Goal: Task Accomplishment & Management: Use online tool/utility

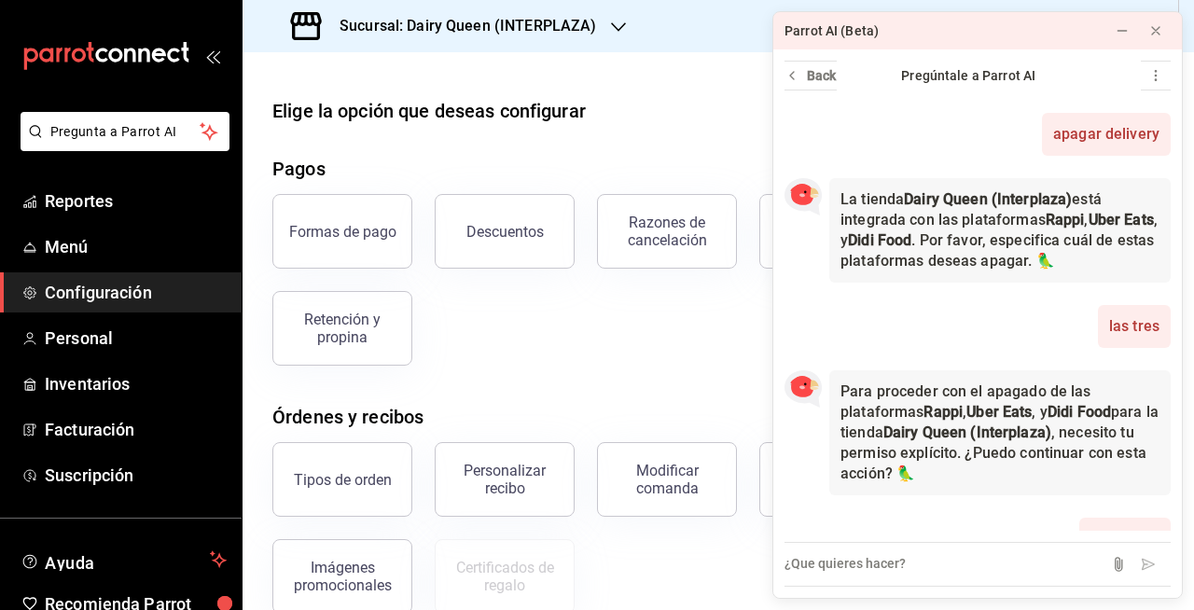
scroll to position [215, 0]
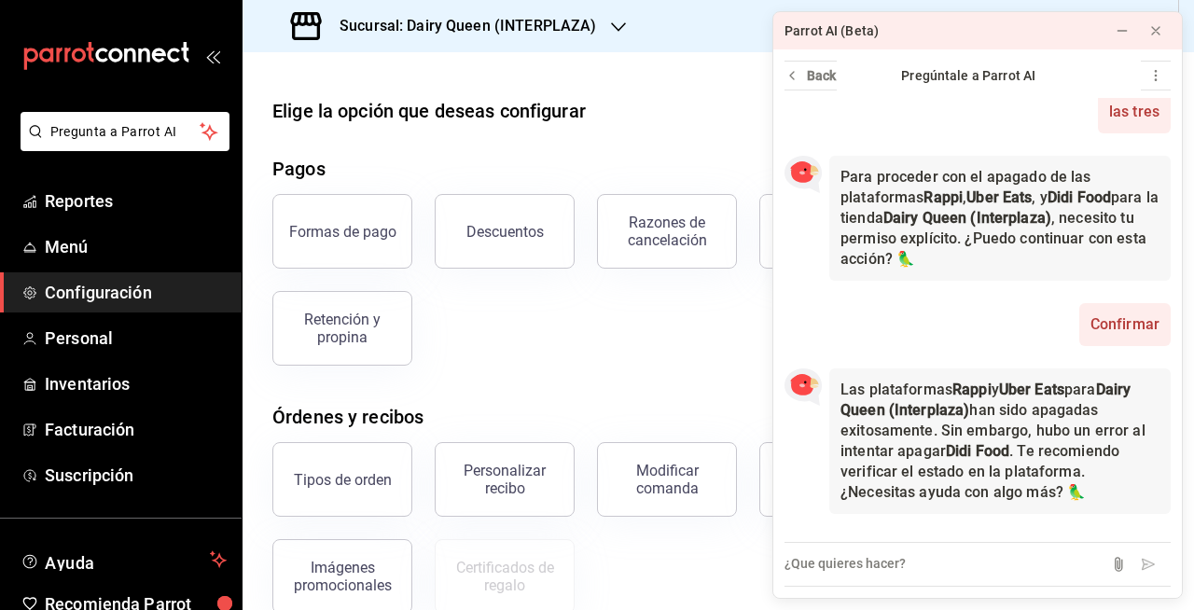
click at [593, 12] on div "Sucursal: Dairy Queen (INTERPLAZA)" at bounding box center [446, 26] width 376 height 52
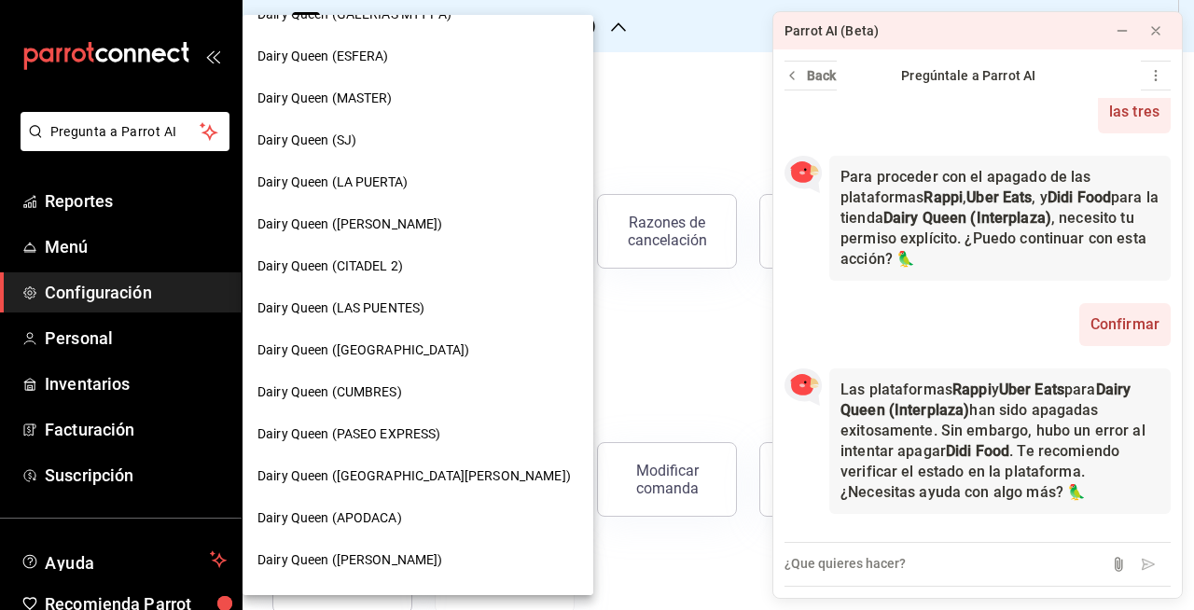
scroll to position [467, 0]
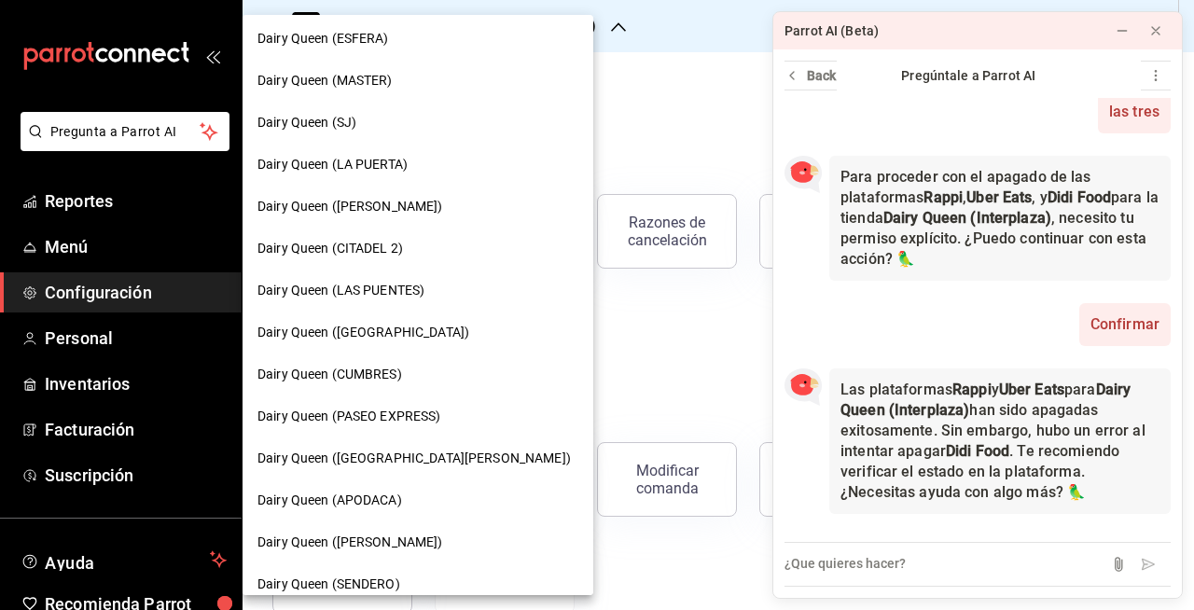
click at [445, 291] on div "Dairy Queen (LAS PUENTES)" at bounding box center [418, 291] width 321 height 20
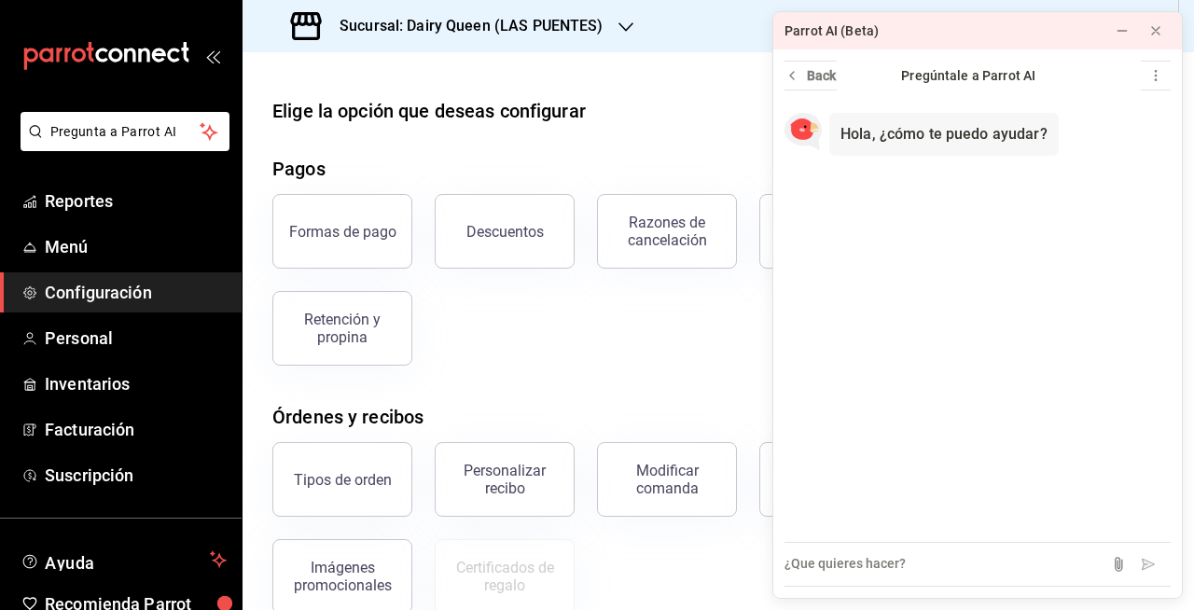
drag, startPoint x: 510, startPoint y: 325, endPoint x: 610, endPoint y: 274, distance: 112.7
click at [510, 325] on div "Formas de pago Descuentos Razones de cancelación Cargos por servicio Comisiones…" at bounding box center [707, 269] width 915 height 194
click at [1153, 28] on icon at bounding box center [1155, 30] width 7 height 7
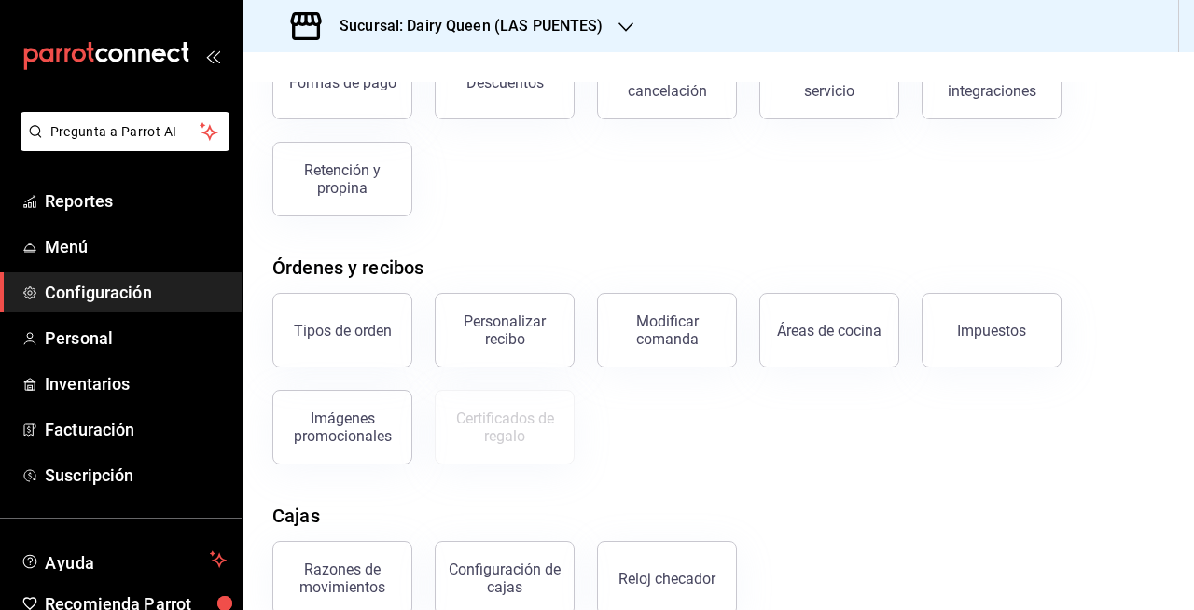
scroll to position [56, 0]
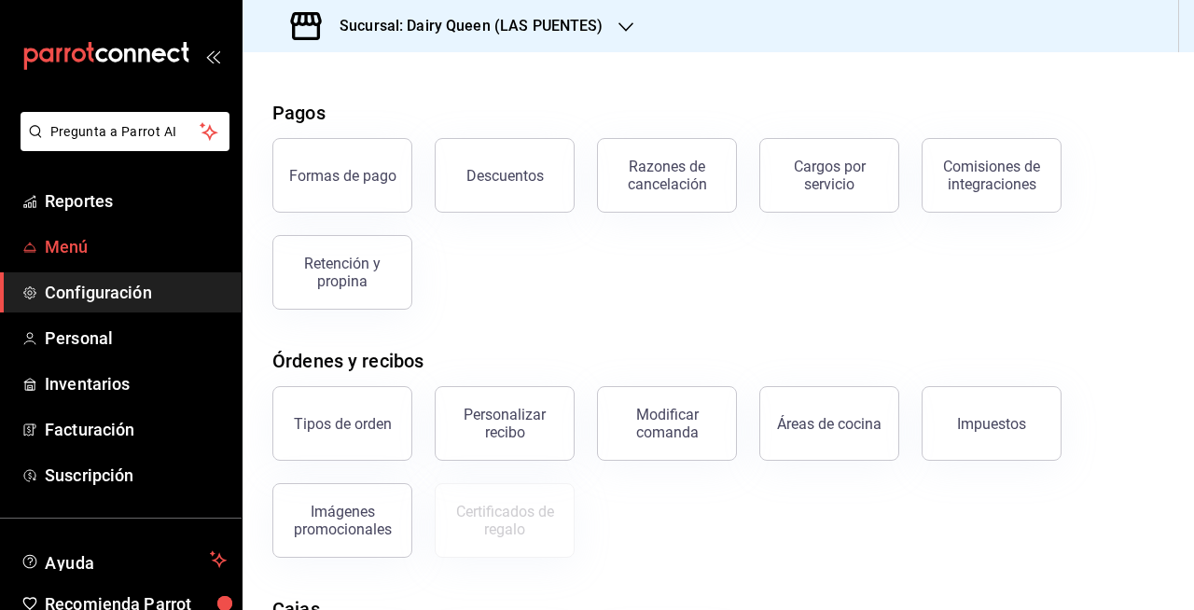
click at [137, 237] on span "Menú" at bounding box center [136, 246] width 182 height 25
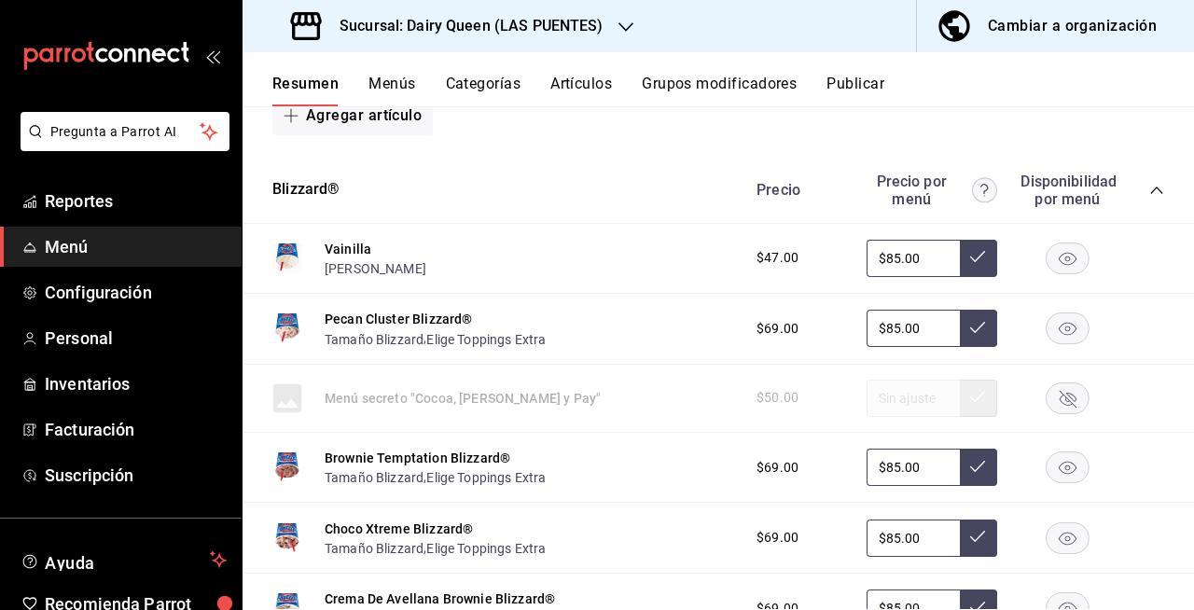
scroll to position [653, 0]
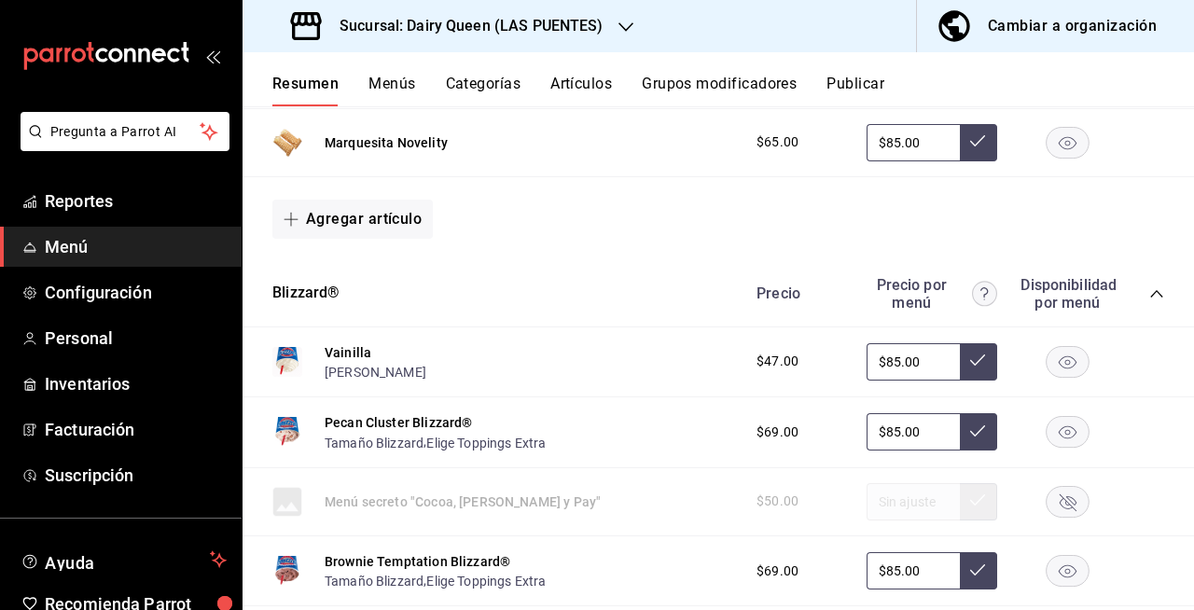
click at [1059, 146] on icon "button" at bounding box center [1068, 142] width 18 height 13
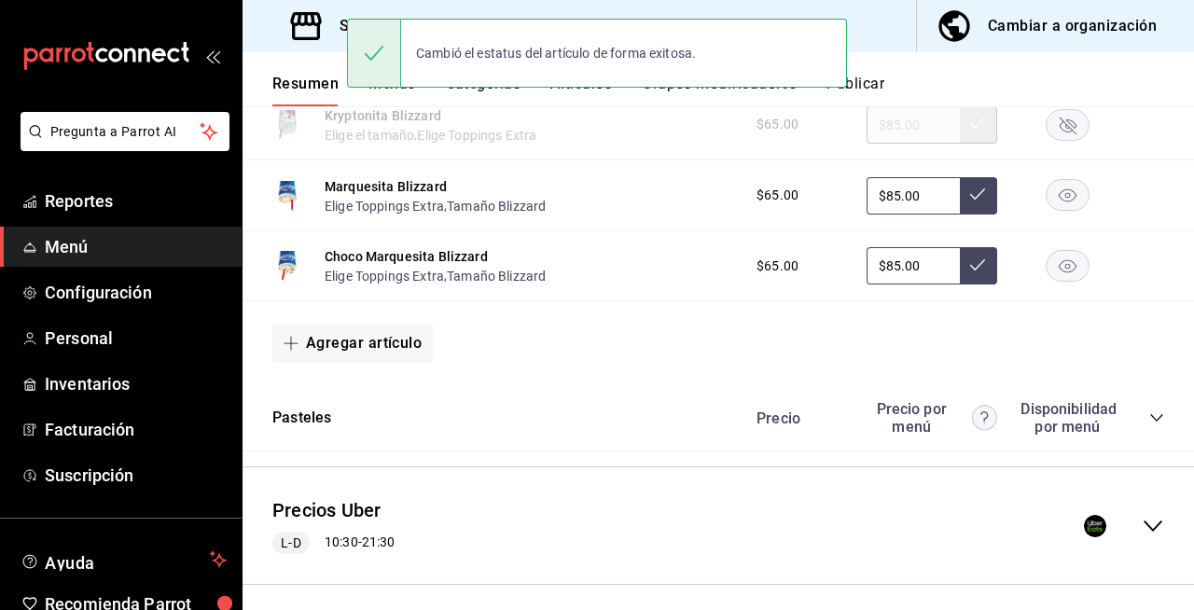
scroll to position [2986, 0]
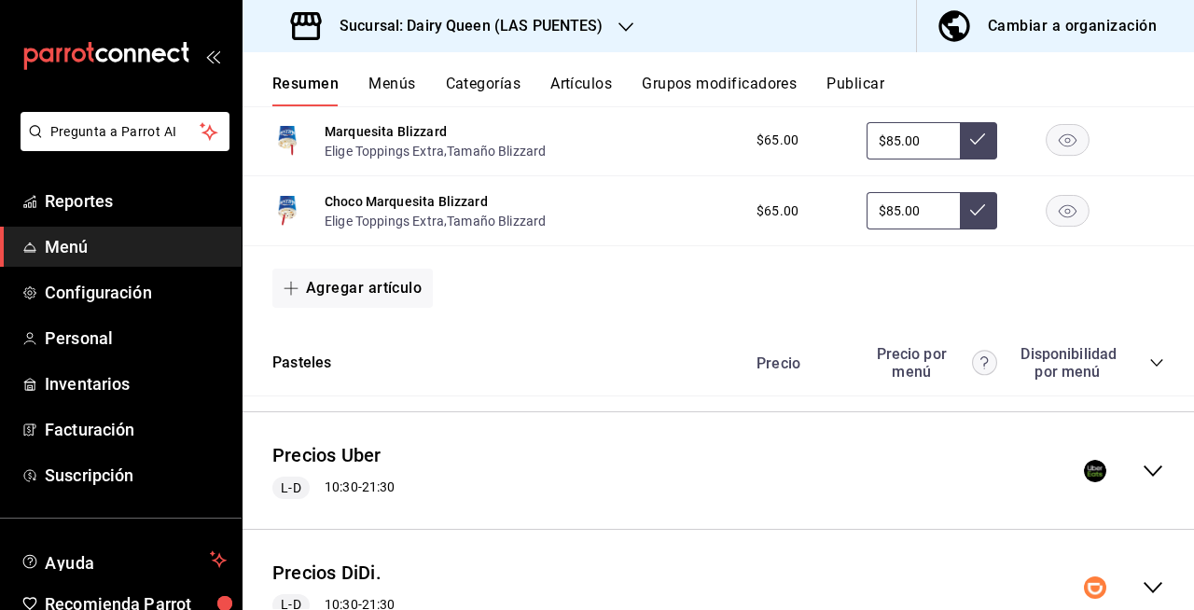
drag, startPoint x: 1051, startPoint y: 146, endPoint x: 1047, endPoint y: 217, distance: 72.0
click at [1052, 147] on rect "button" at bounding box center [1068, 140] width 43 height 31
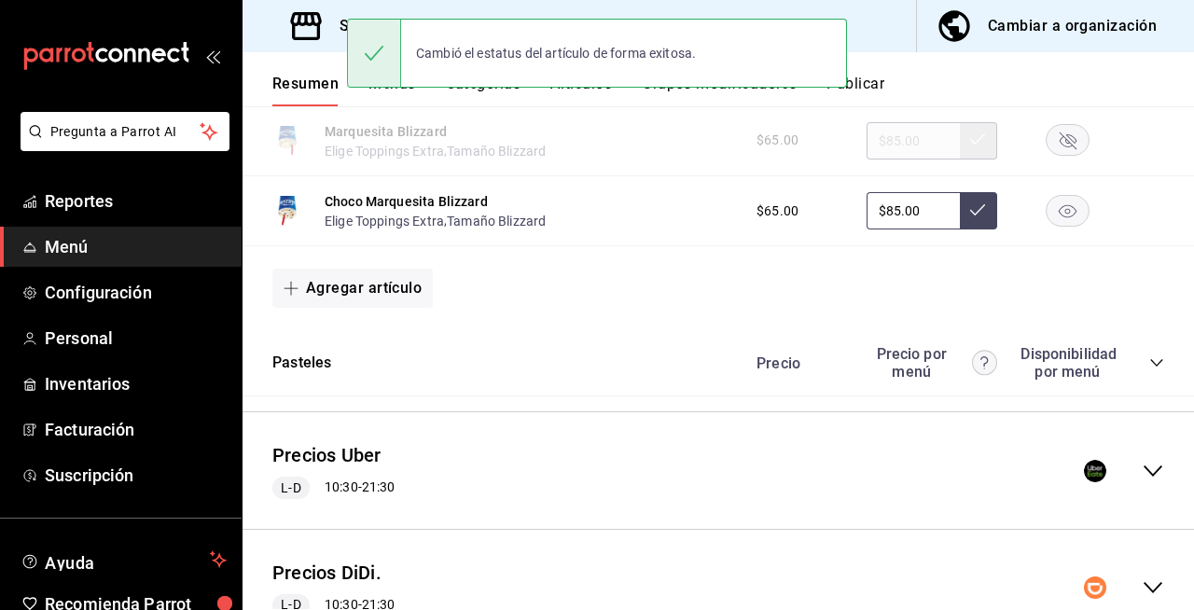
drag, startPoint x: 1047, startPoint y: 220, endPoint x: 1053, endPoint y: 209, distance: 12.5
click at [1052, 215] on rect "button" at bounding box center [1068, 211] width 43 height 31
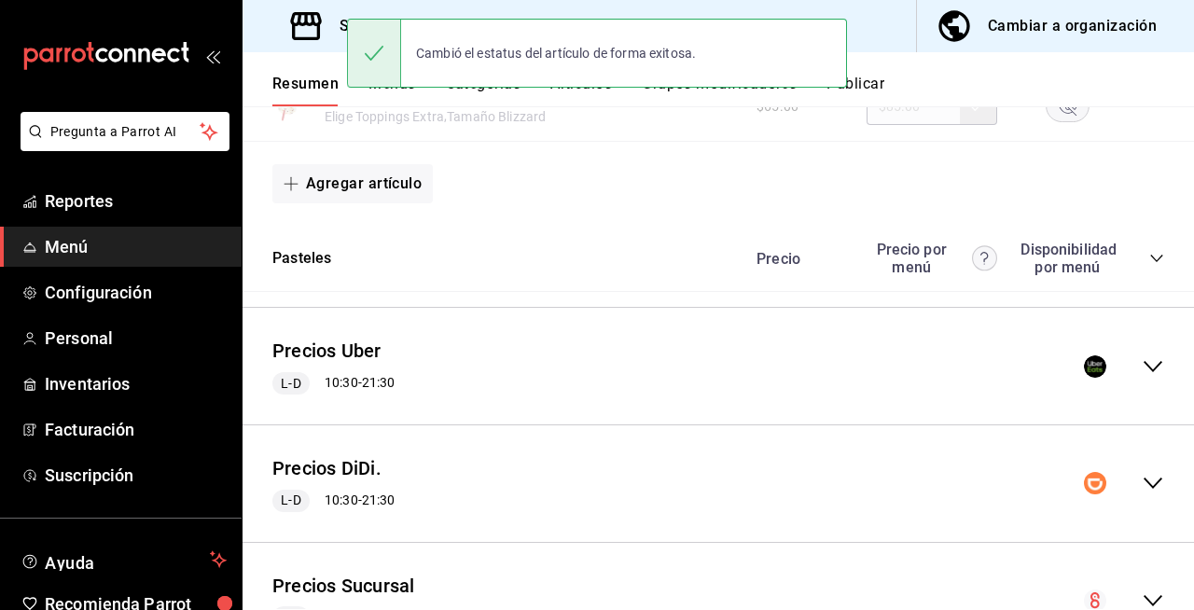
scroll to position [3092, 0]
click at [1150, 260] on icon "collapse-category-row" at bounding box center [1157, 257] width 15 height 15
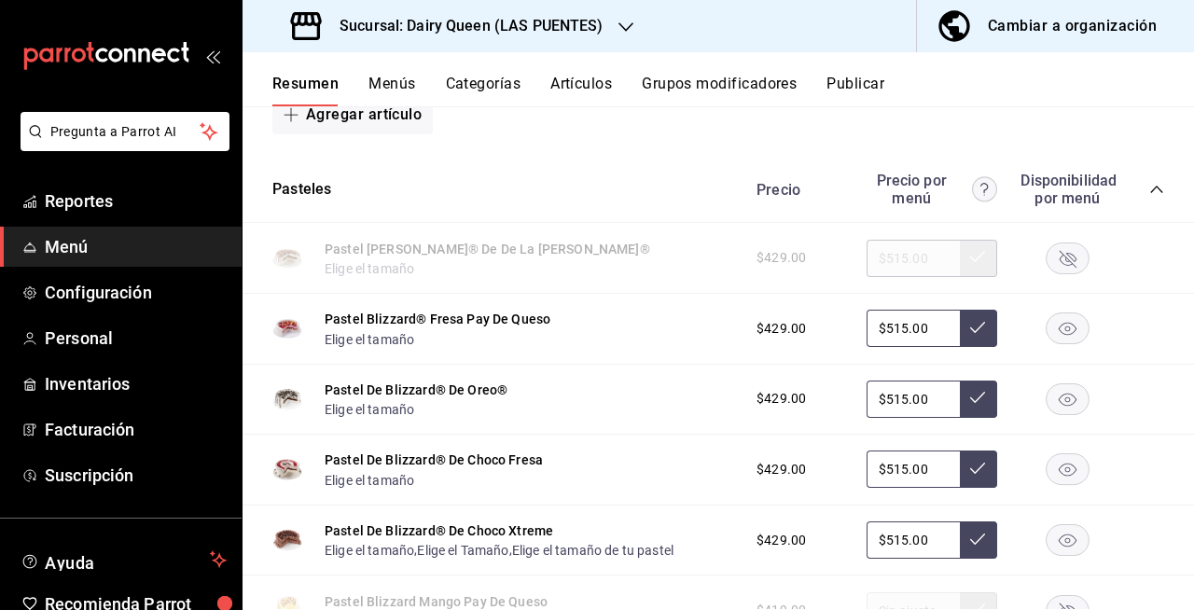
scroll to position [3185, 0]
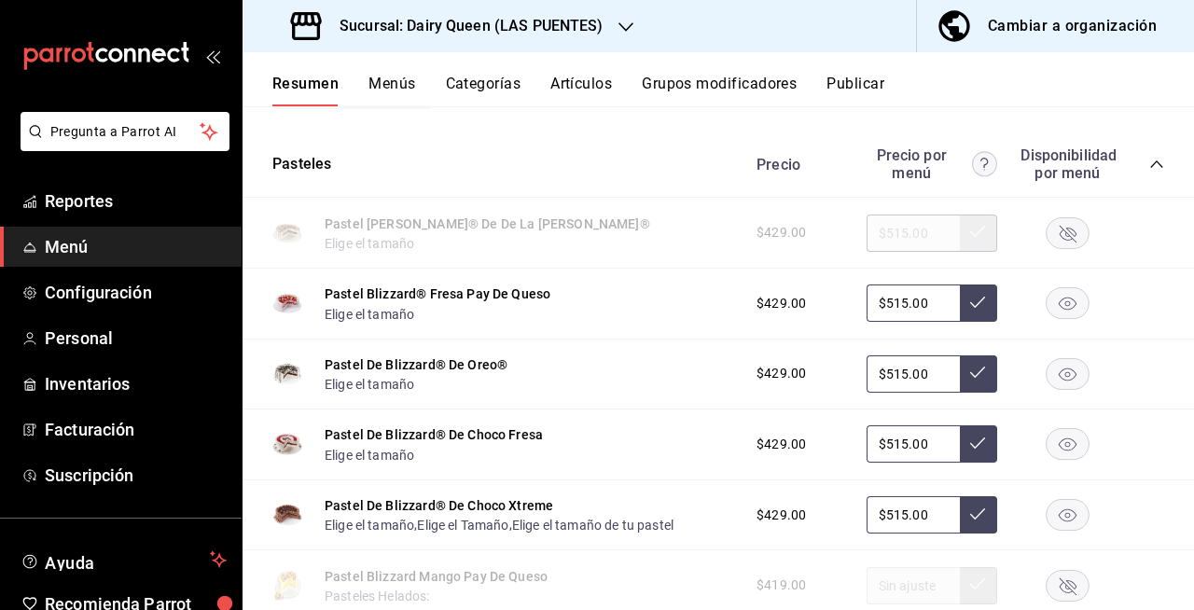
click at [1150, 170] on icon "collapse-category-row" at bounding box center [1157, 164] width 15 height 15
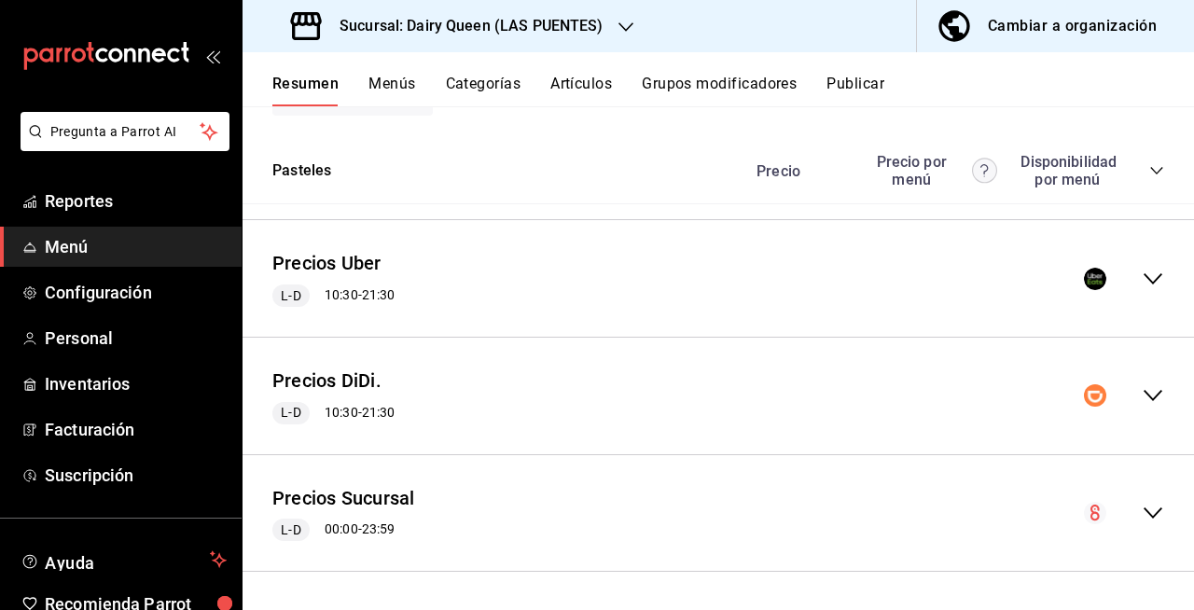
click at [1142, 279] on icon "collapse-menu-row" at bounding box center [1153, 279] width 22 height 22
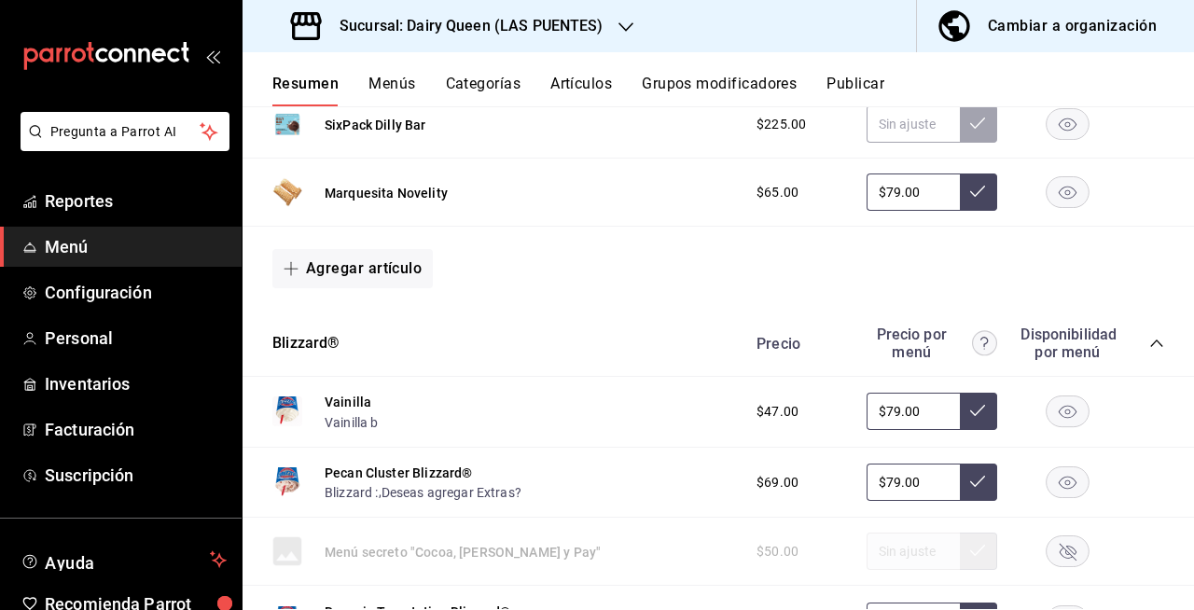
scroll to position [3745, 0]
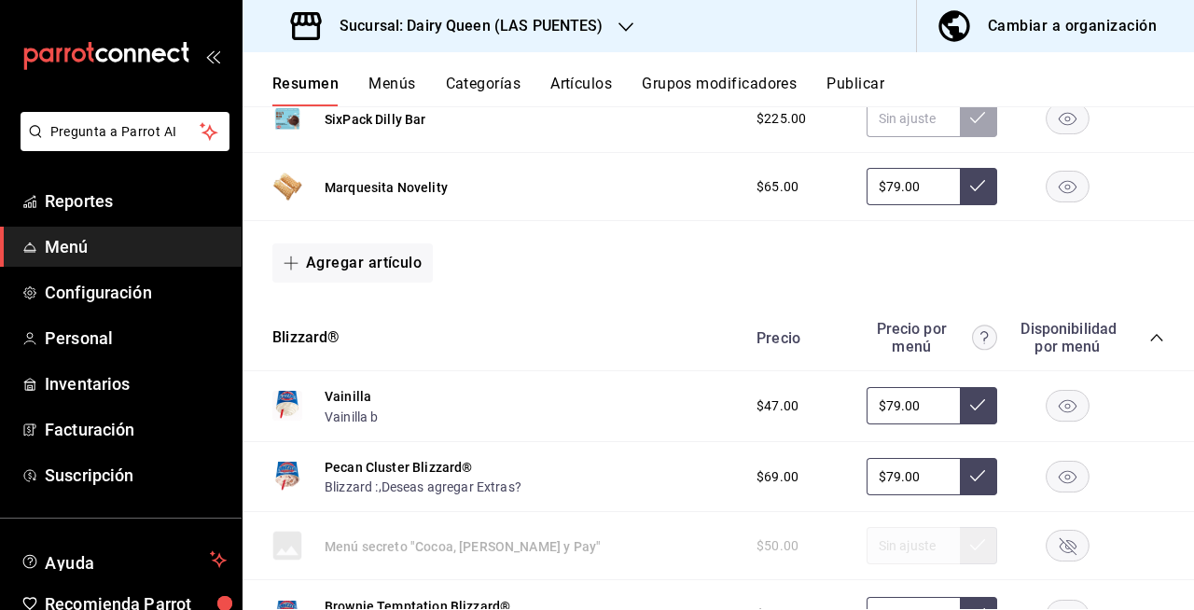
click at [1060, 198] on icon "button" at bounding box center [1068, 187] width 44 height 32
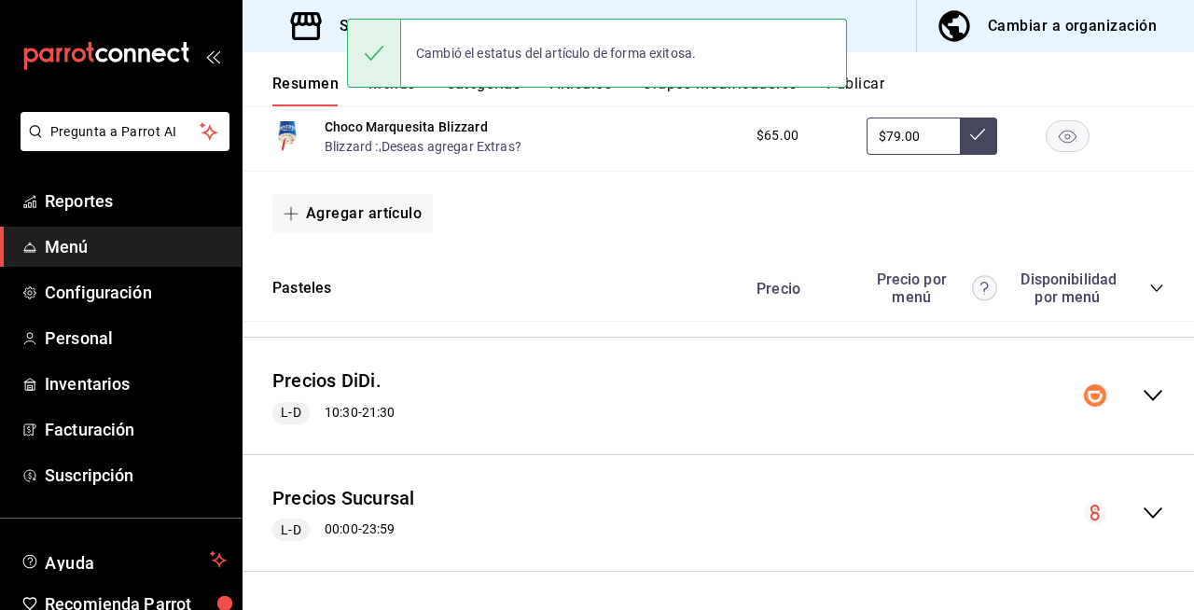
scroll to position [6120, 0]
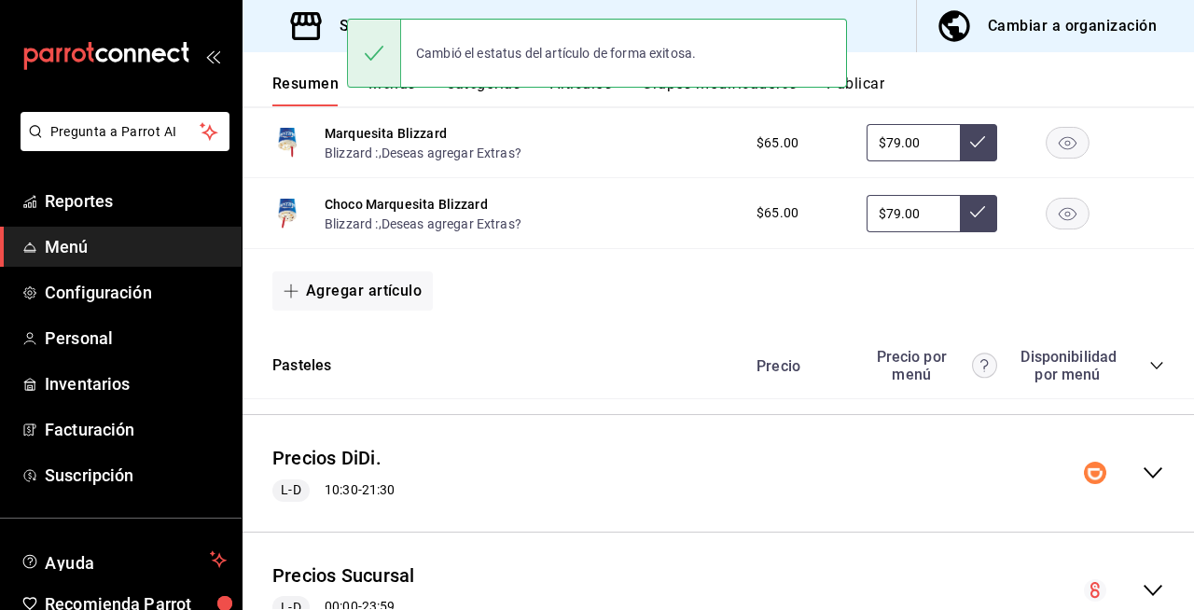
drag, startPoint x: 1045, startPoint y: 233, endPoint x: 1060, endPoint y: 208, distance: 29.3
click at [1051, 228] on rect "button" at bounding box center [1068, 213] width 43 height 31
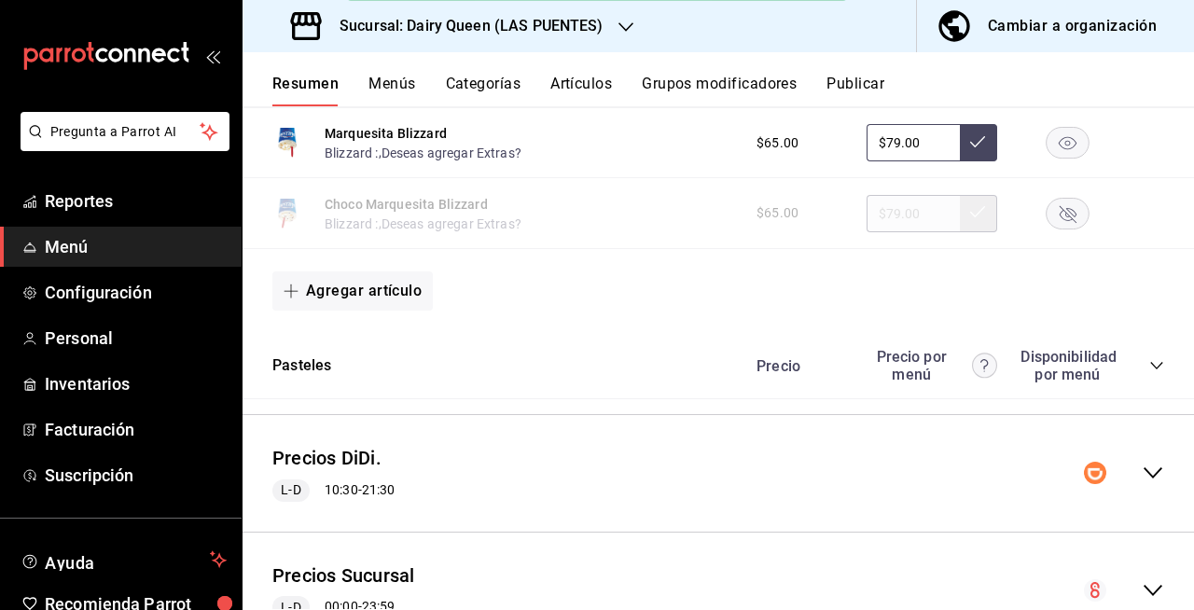
click at [1046, 149] on icon "button" at bounding box center [1068, 143] width 44 height 32
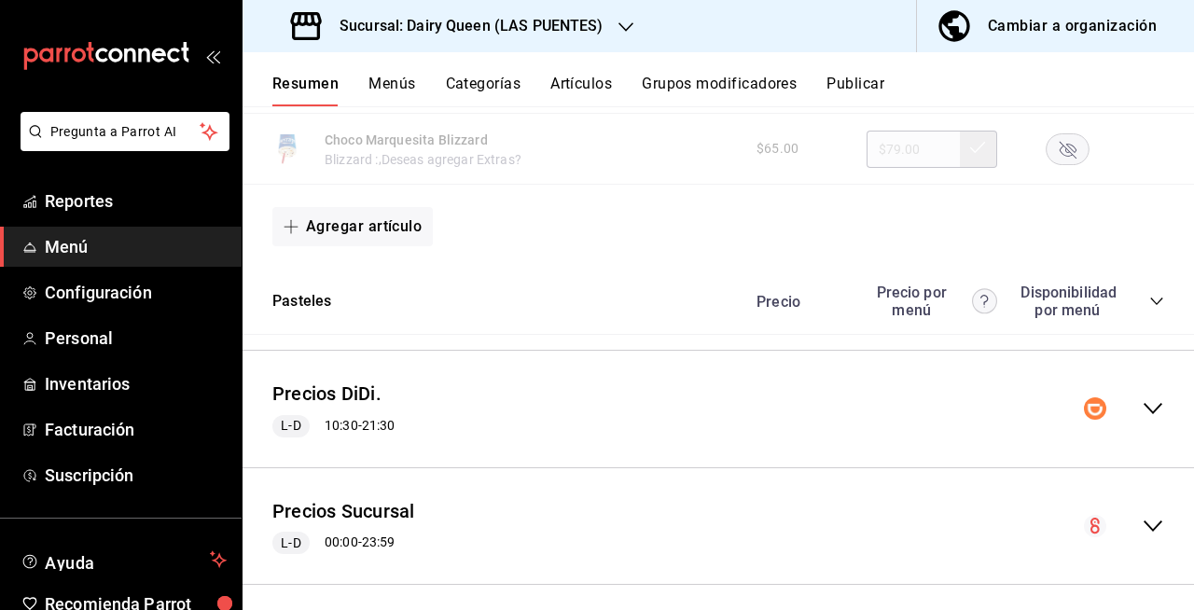
scroll to position [6213, 0]
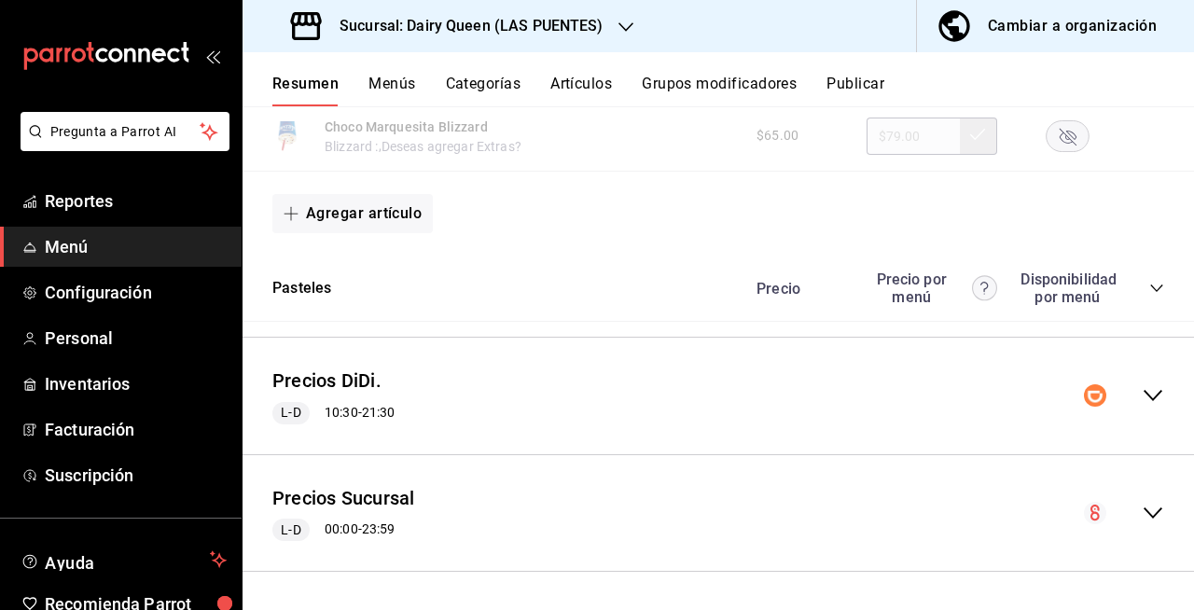
click at [1142, 390] on icon "collapse-menu-row" at bounding box center [1153, 395] width 22 height 22
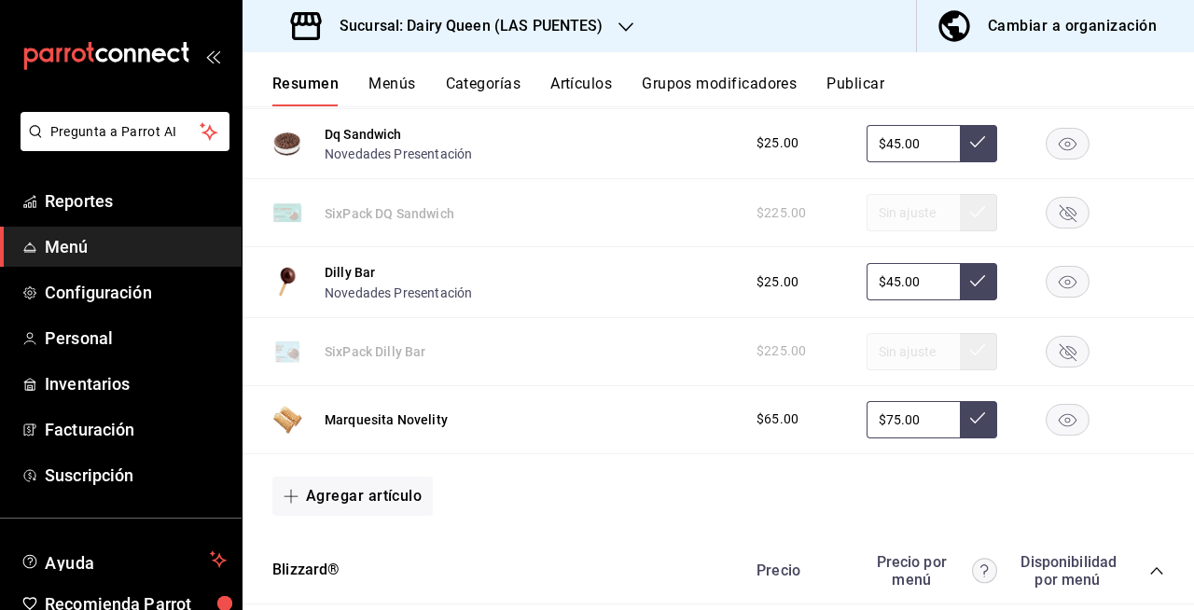
scroll to position [6774, 0]
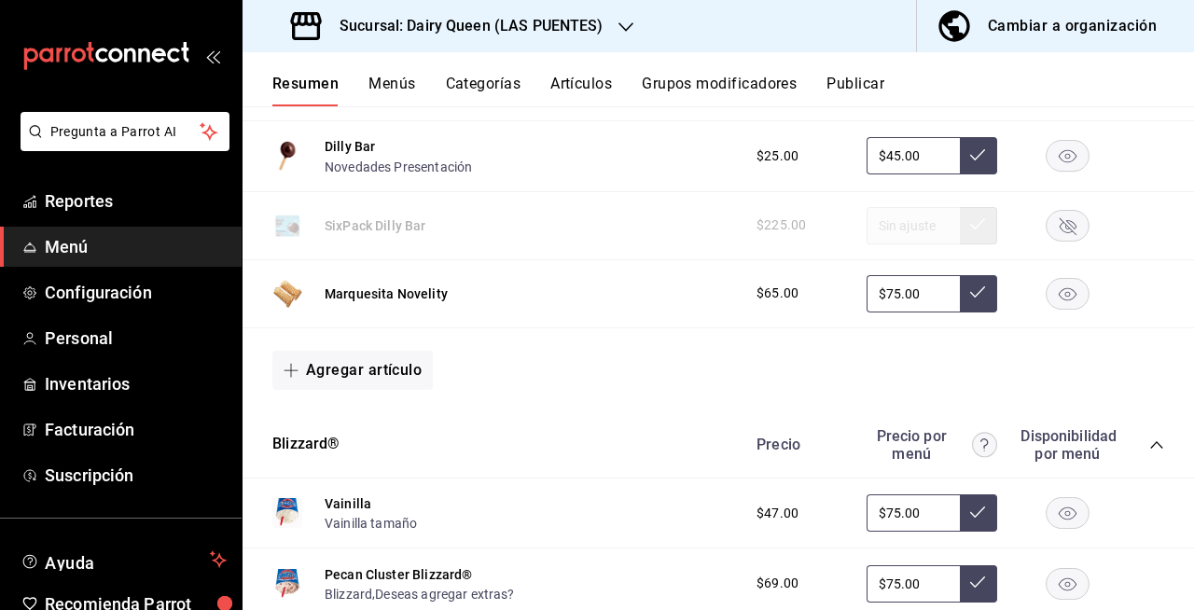
click at [1071, 309] on rect "button" at bounding box center [1068, 293] width 43 height 31
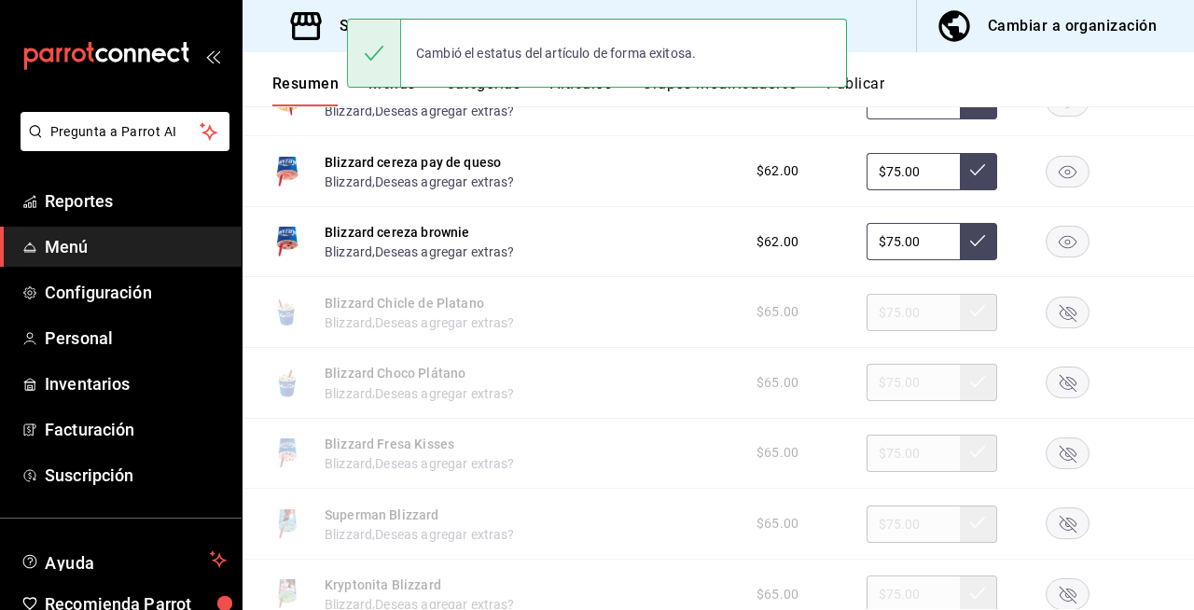
scroll to position [9107, 0]
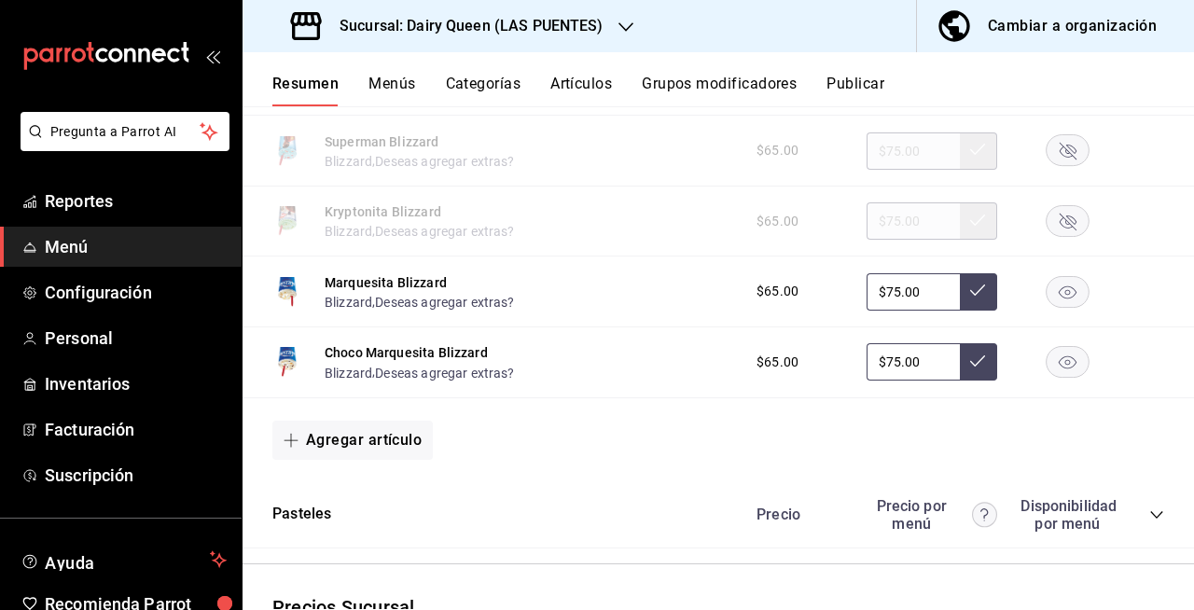
click at [1066, 307] on rect "button" at bounding box center [1068, 291] width 43 height 31
click at [1059, 370] on icon "button" at bounding box center [1068, 362] width 18 height 13
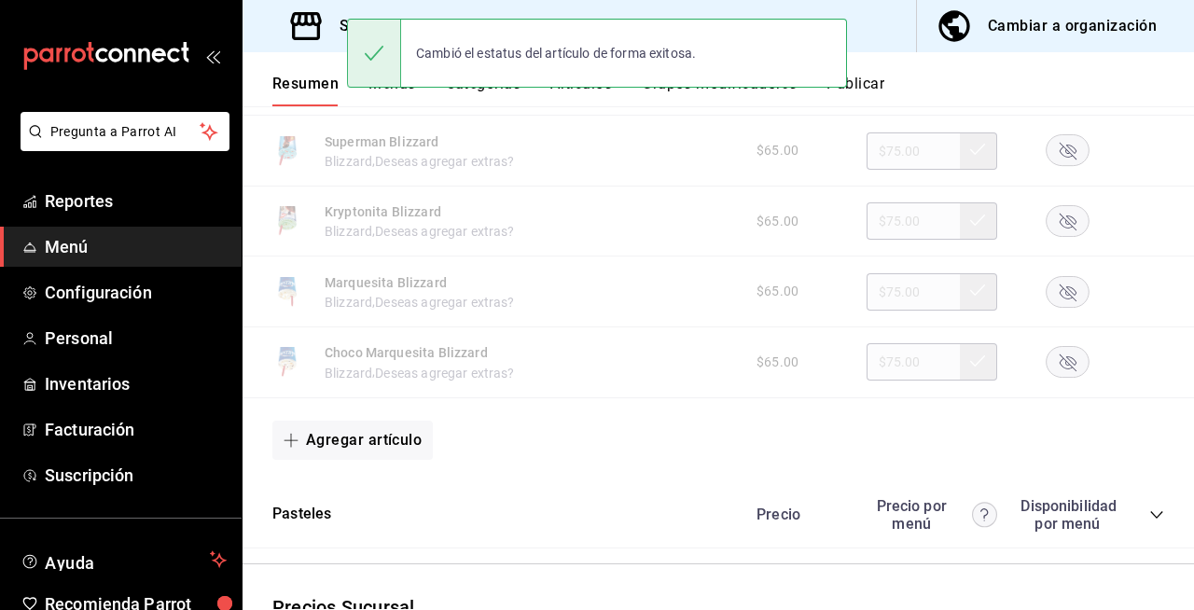
click at [866, 83] on button "Publicar" at bounding box center [856, 91] width 58 height 32
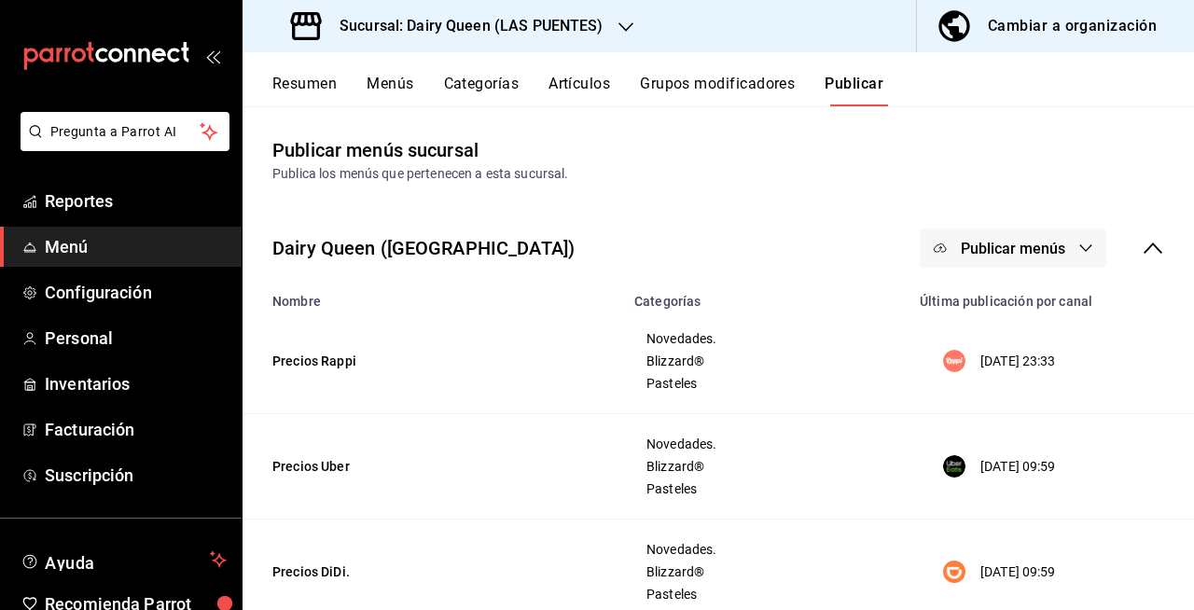
click at [1018, 256] on span "Publicar menús" at bounding box center [1013, 249] width 105 height 18
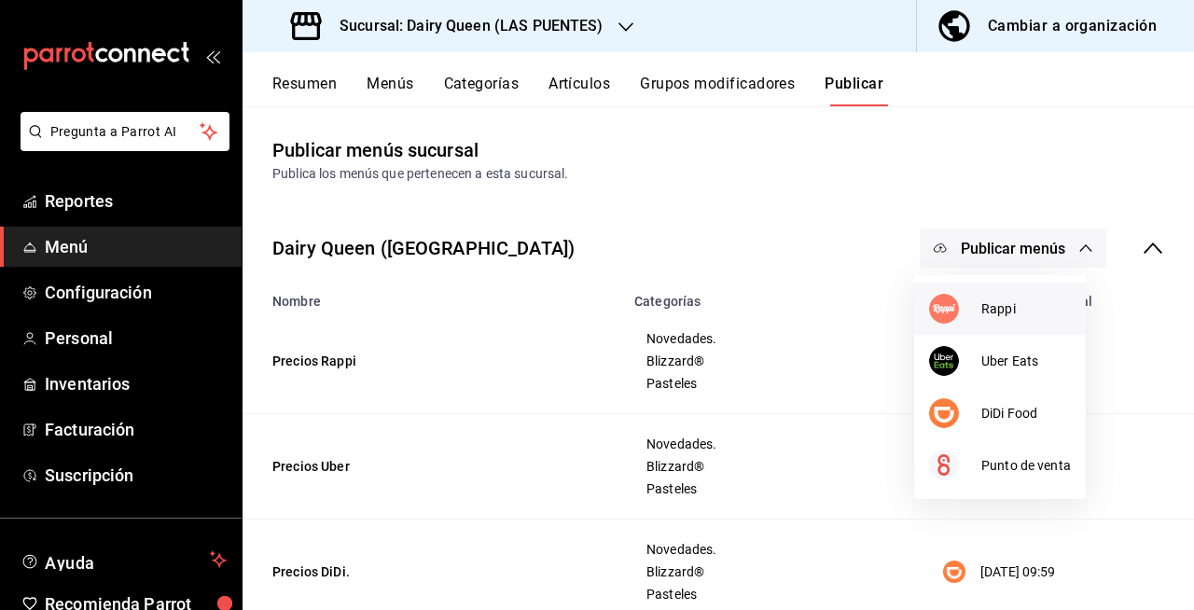
click at [977, 308] on div at bounding box center [955, 309] width 52 height 30
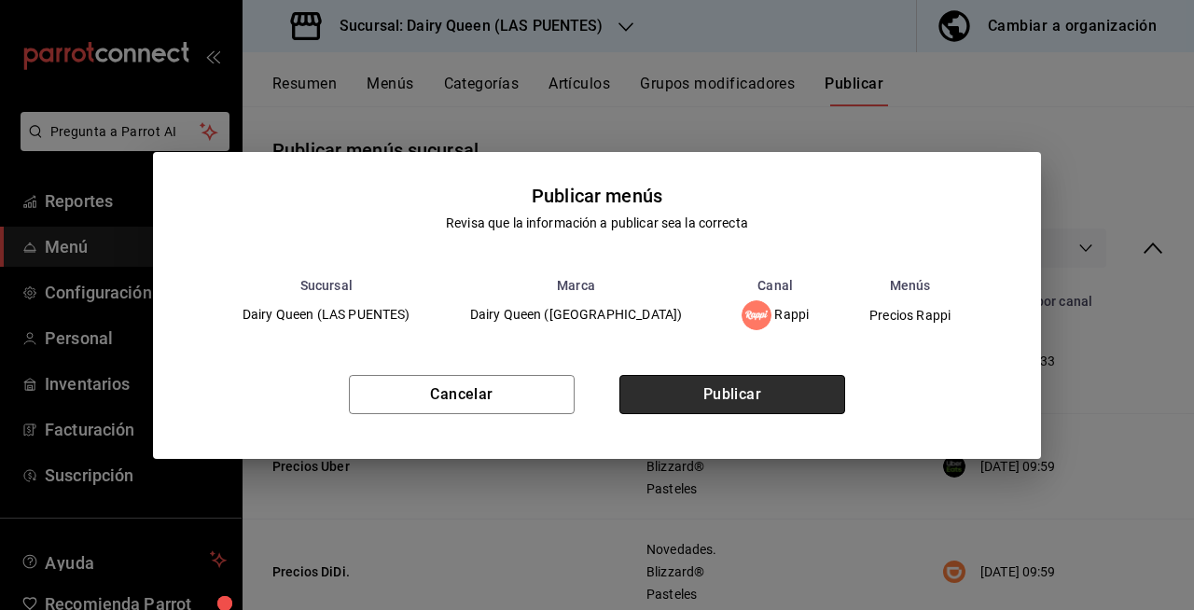
click at [775, 398] on button "Publicar" at bounding box center [733, 394] width 226 height 39
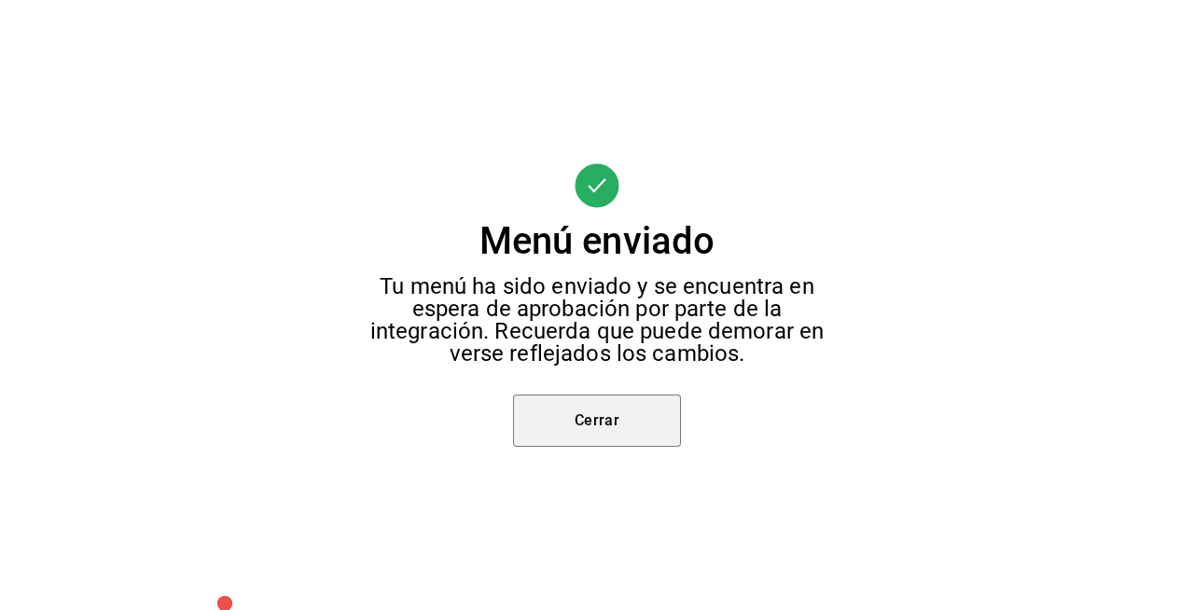
click at [605, 425] on button "Cerrar" at bounding box center [597, 421] width 168 height 52
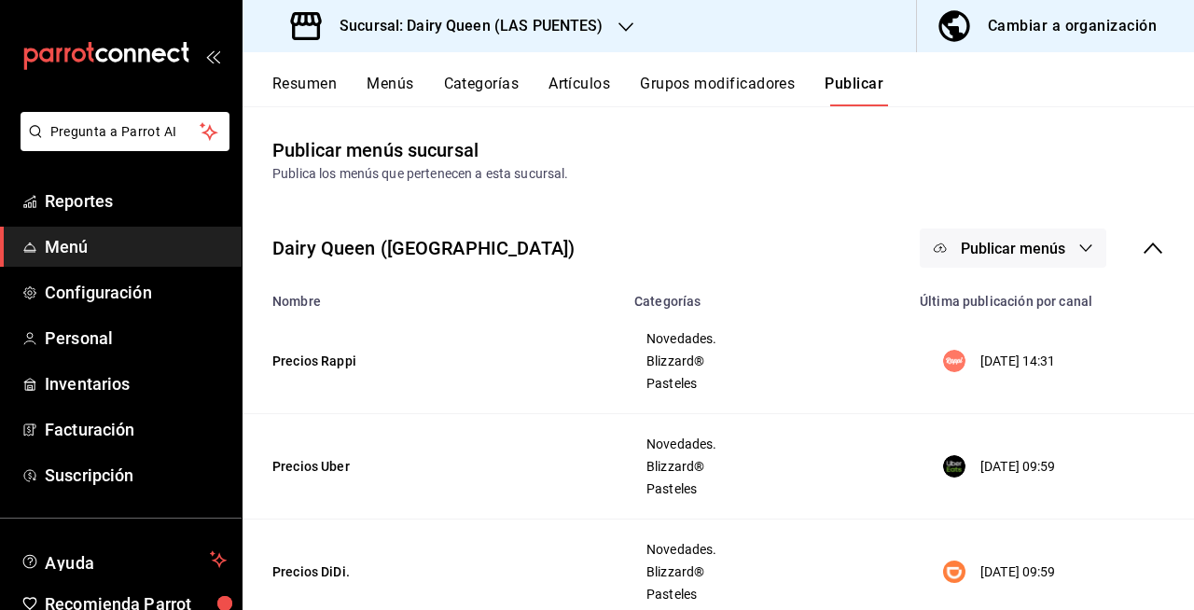
click at [1056, 234] on button "Publicar menús" at bounding box center [1013, 248] width 187 height 39
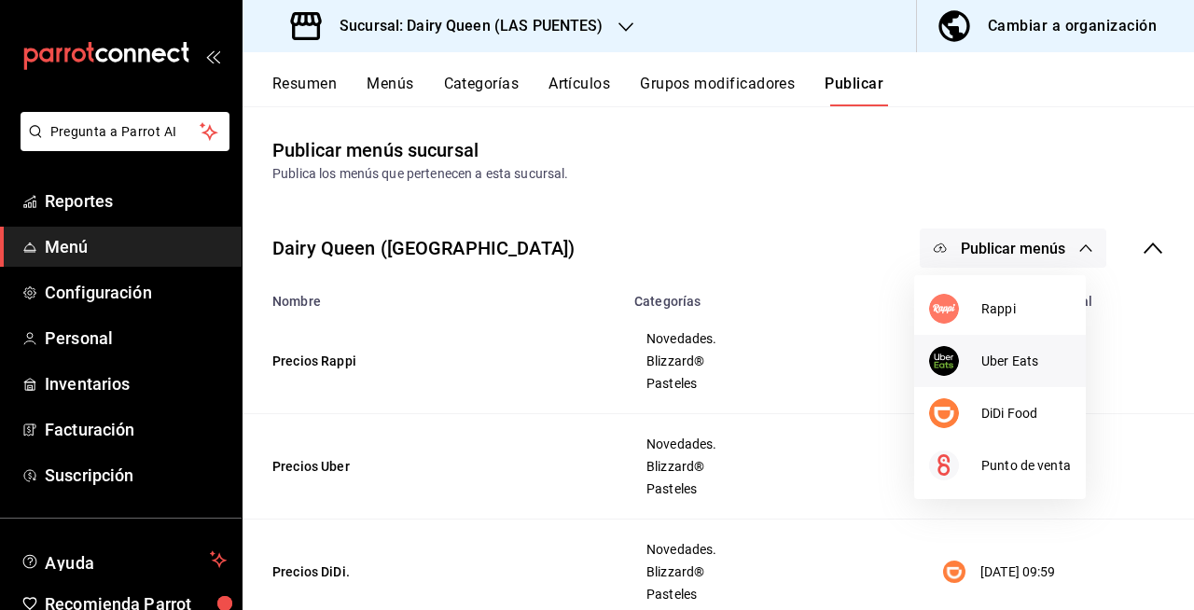
click at [989, 358] on span "Uber Eats" at bounding box center [1027, 362] width 90 height 20
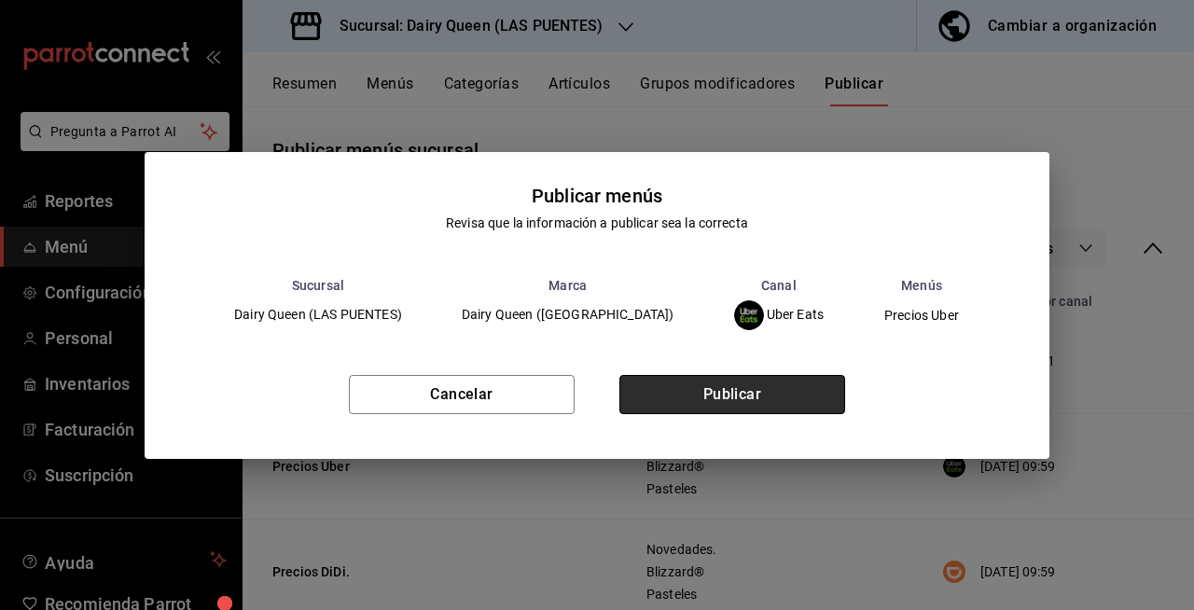
click at [739, 394] on button "Publicar" at bounding box center [733, 394] width 226 height 39
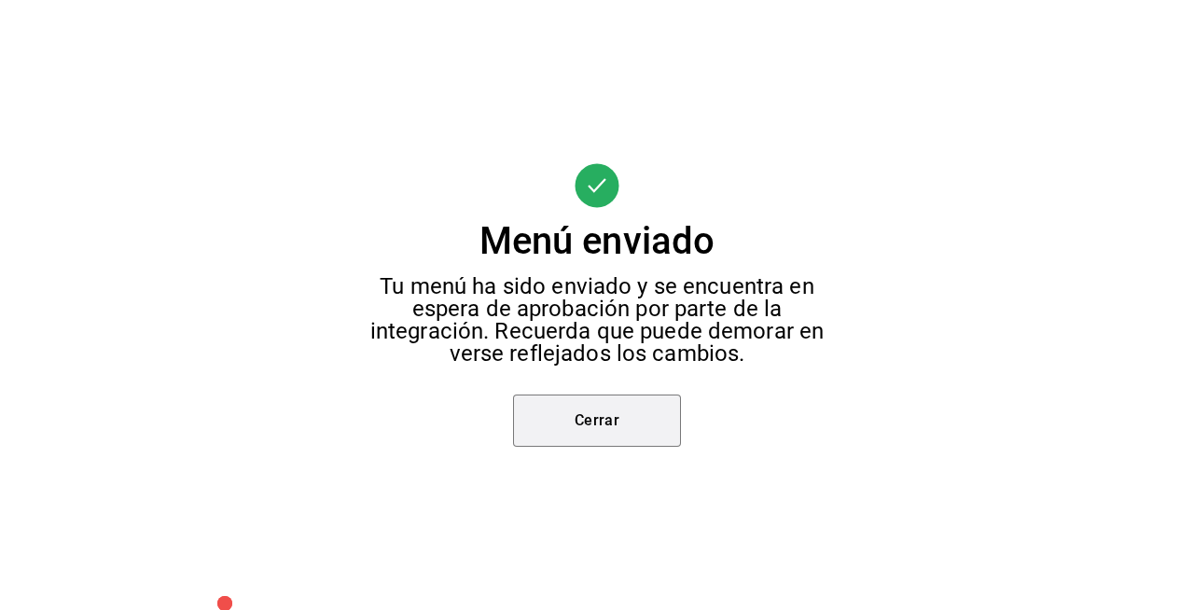
click at [629, 412] on button "Cerrar" at bounding box center [597, 421] width 168 height 52
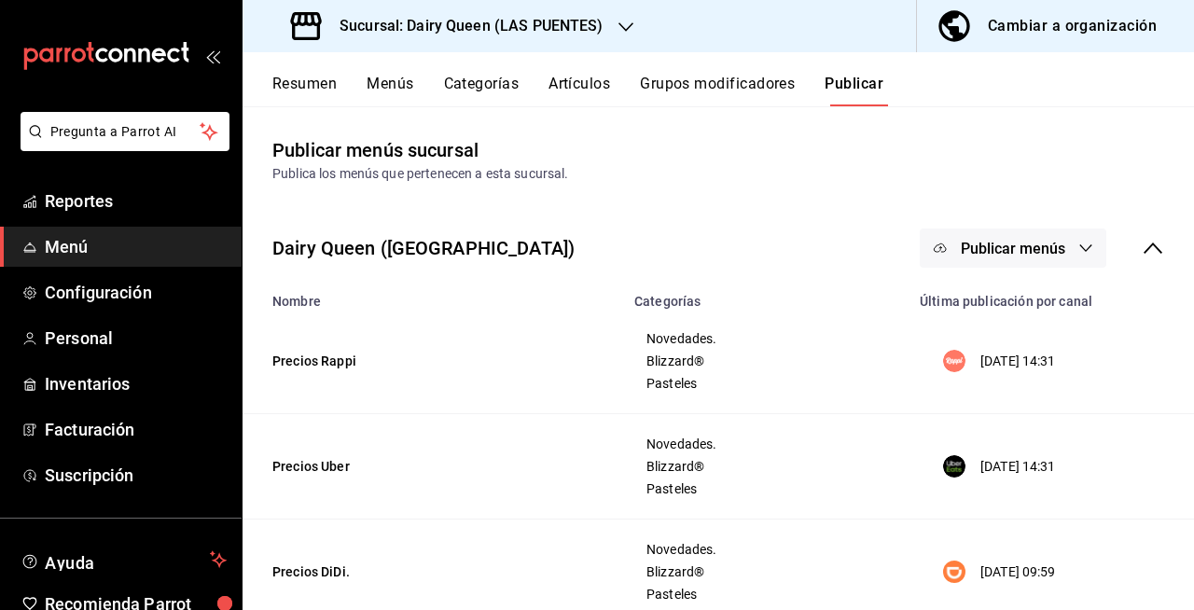
click at [1031, 258] on button "Publicar menús" at bounding box center [1013, 248] width 187 height 39
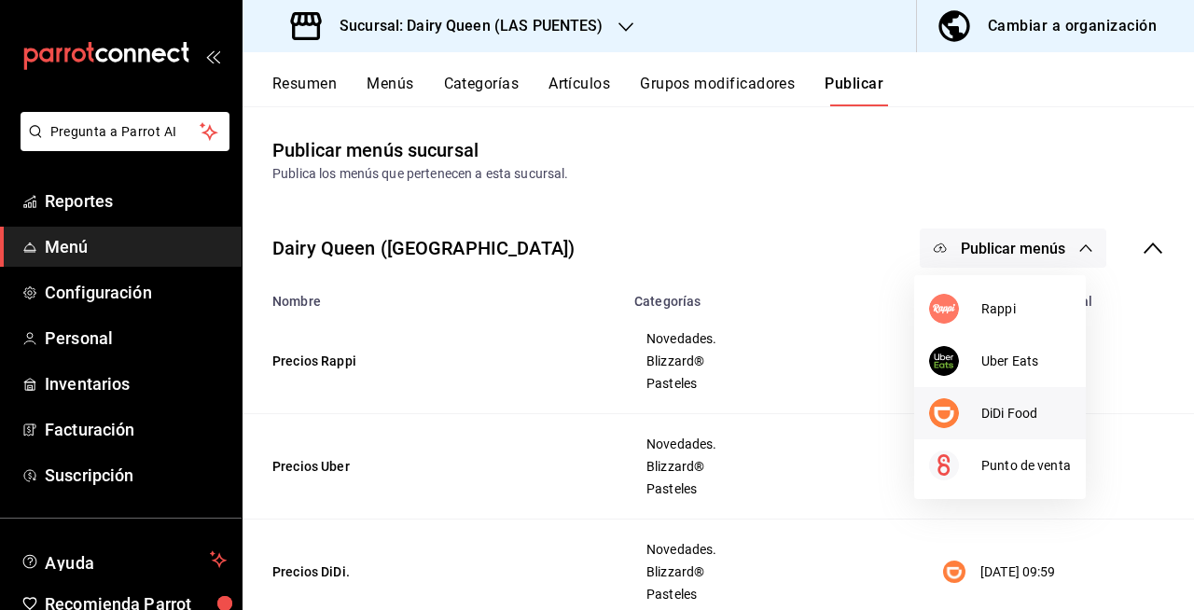
click at [990, 420] on span "DiDi Food" at bounding box center [1027, 414] width 90 height 20
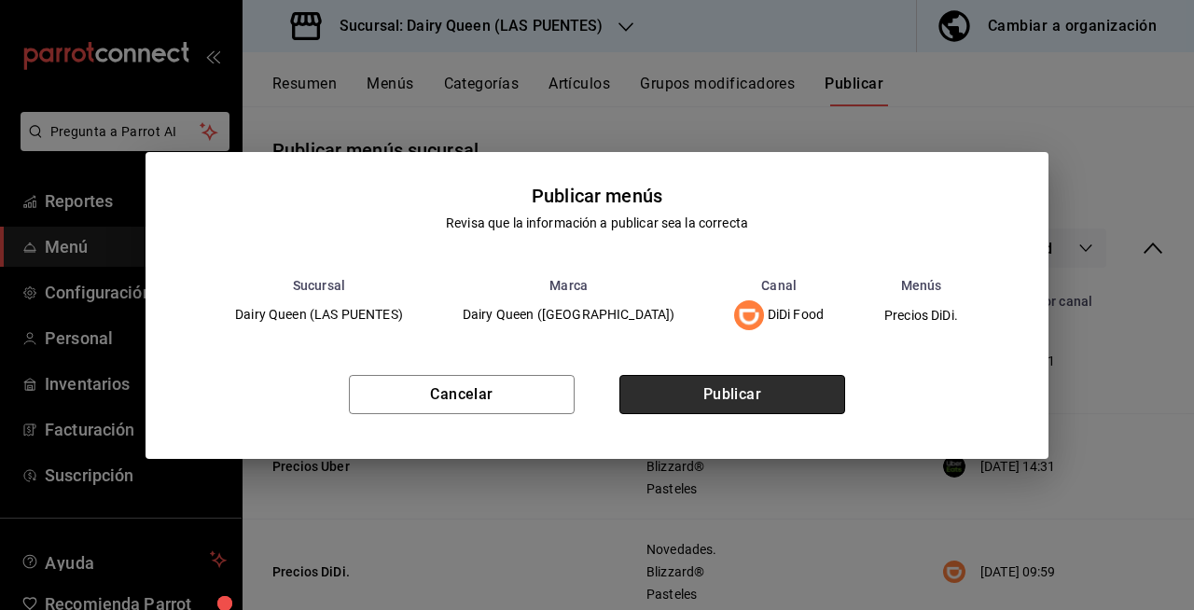
click at [769, 385] on button "Publicar" at bounding box center [733, 394] width 226 height 39
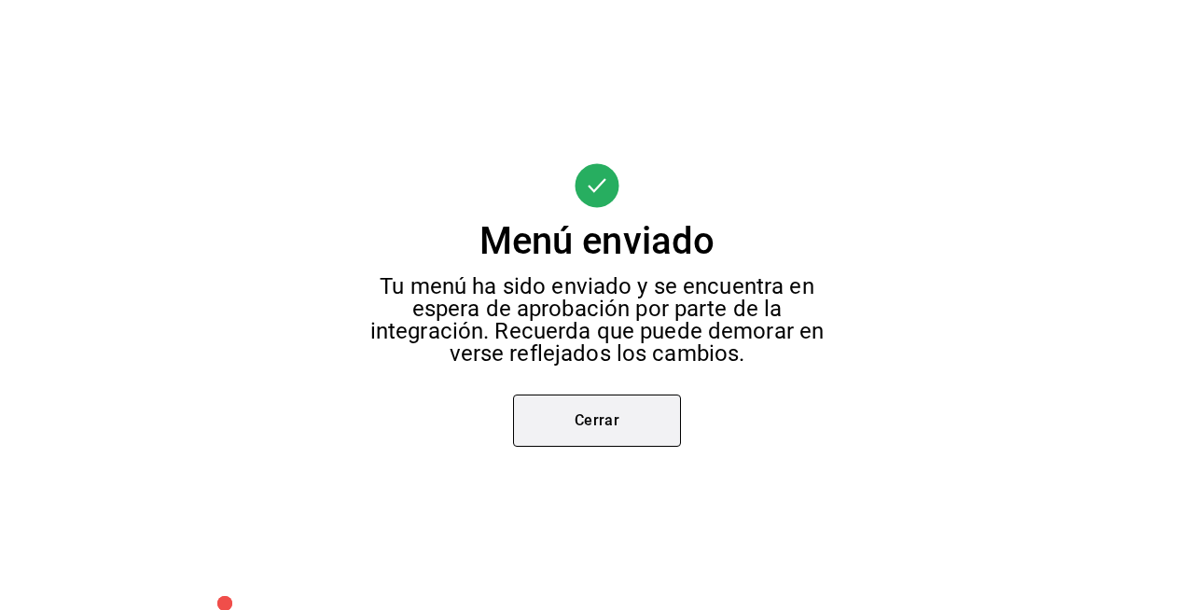
drag, startPoint x: 543, startPoint y: 448, endPoint x: 549, endPoint y: 440, distance: 10.1
click at [543, 445] on div "Menú enviado Tu menú ha sido enviado y se encuentra en espera de aprobación por…" at bounding box center [597, 305] width 1194 height 610
click at [563, 412] on button "Cerrar" at bounding box center [597, 421] width 168 height 52
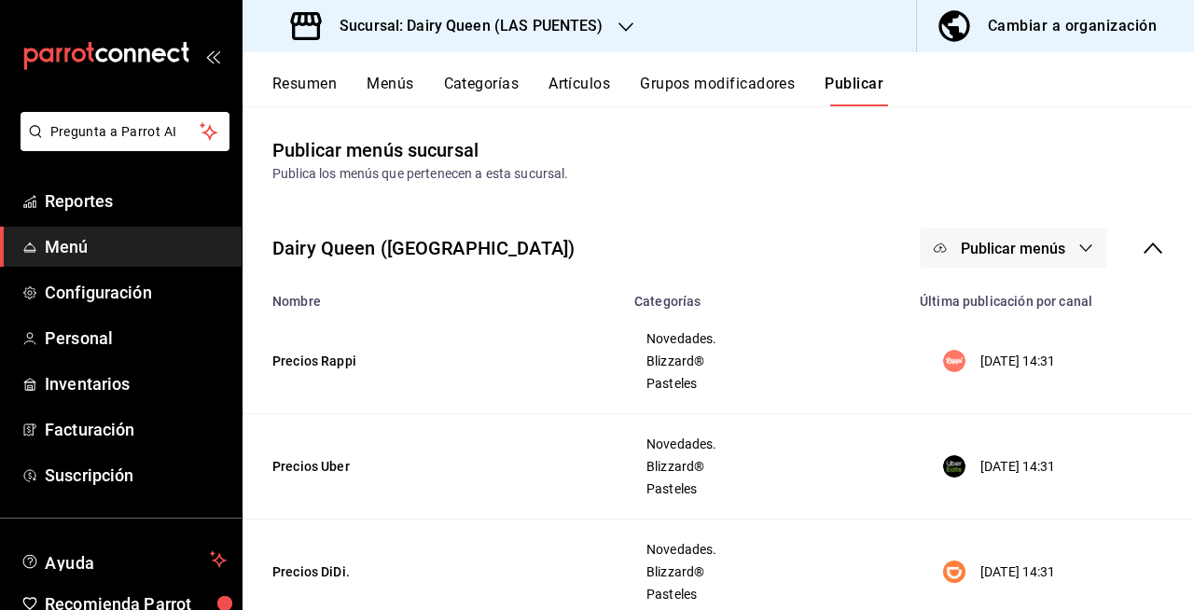
click at [878, 254] on div "Dairy Queen (Las Puentes) Publicar menús" at bounding box center [719, 248] width 952 height 69
